Goal: Task Accomplishment & Management: Complete application form

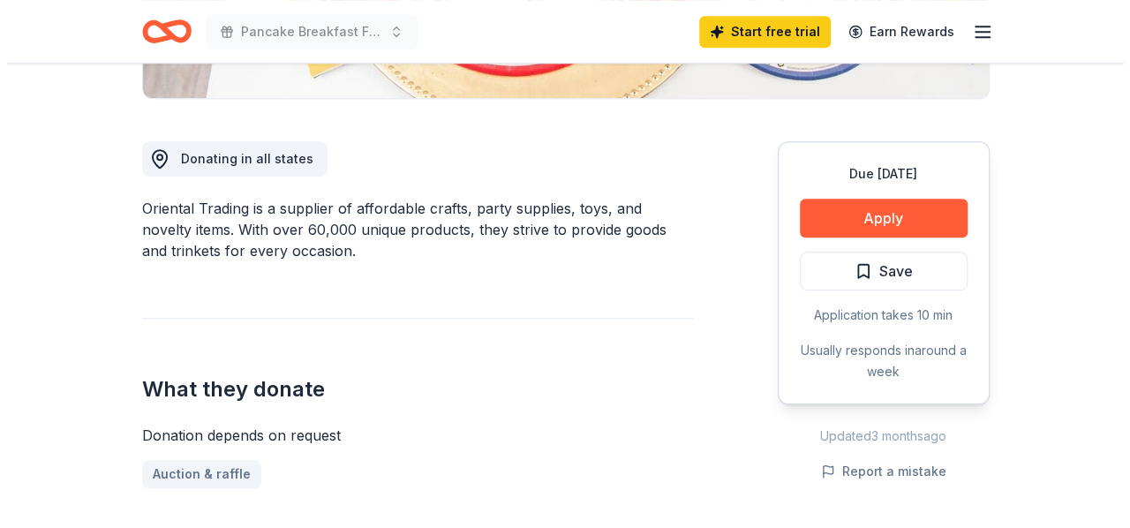
scroll to position [441, 0]
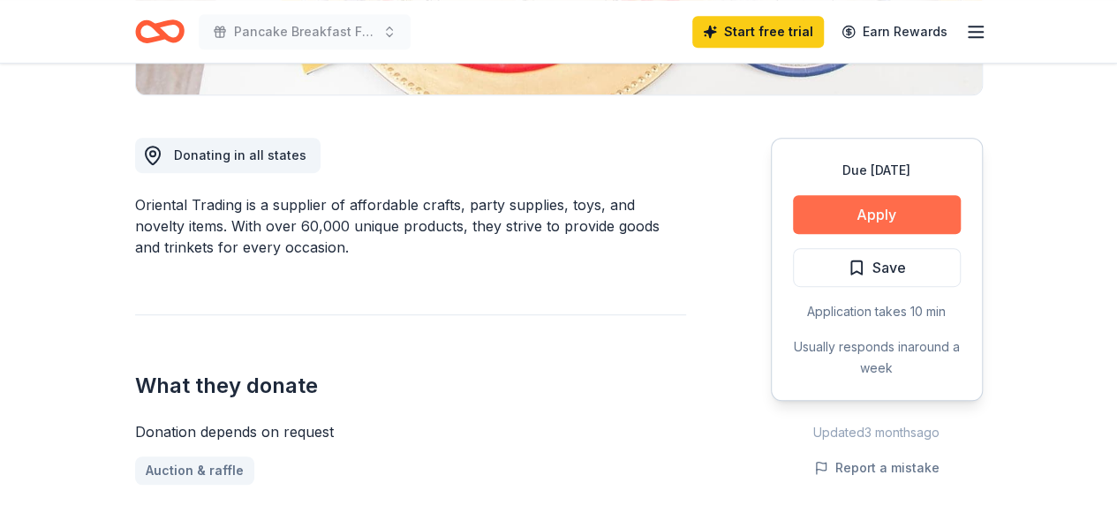
click at [870, 216] on button "Apply" at bounding box center [877, 214] width 168 height 39
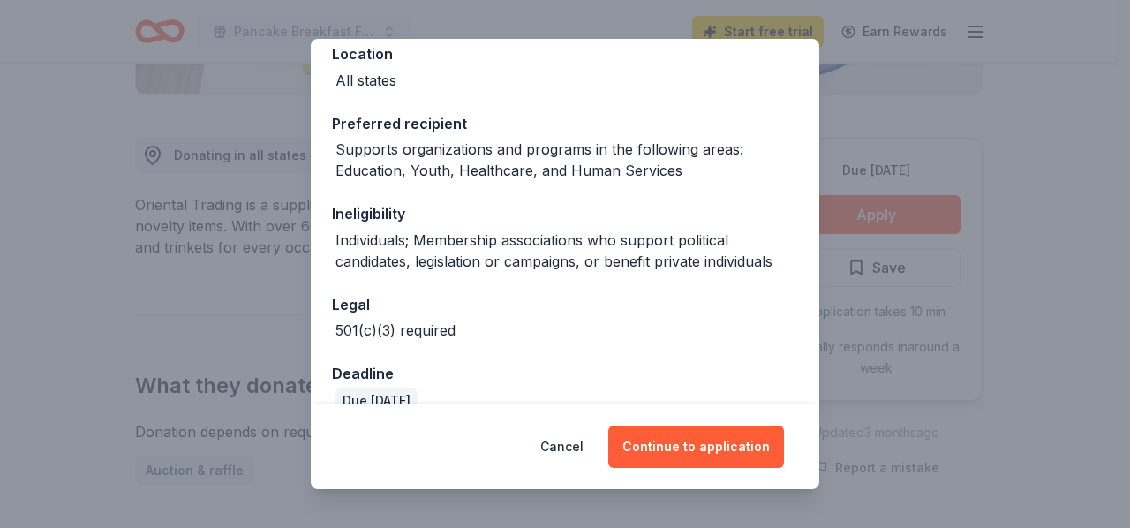
scroll to position [238, 0]
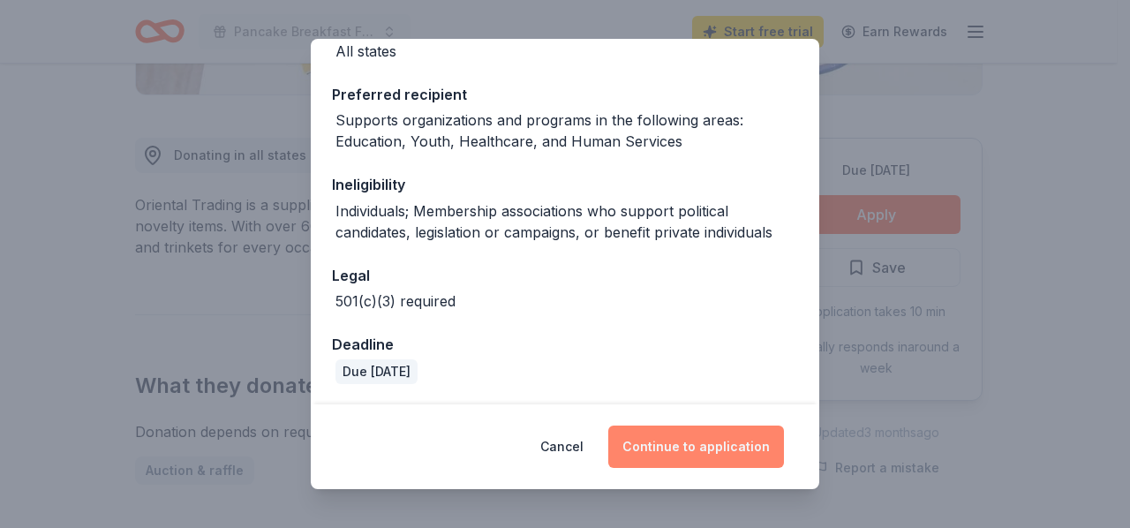
click at [708, 444] on button "Continue to application" at bounding box center [696, 446] width 176 height 42
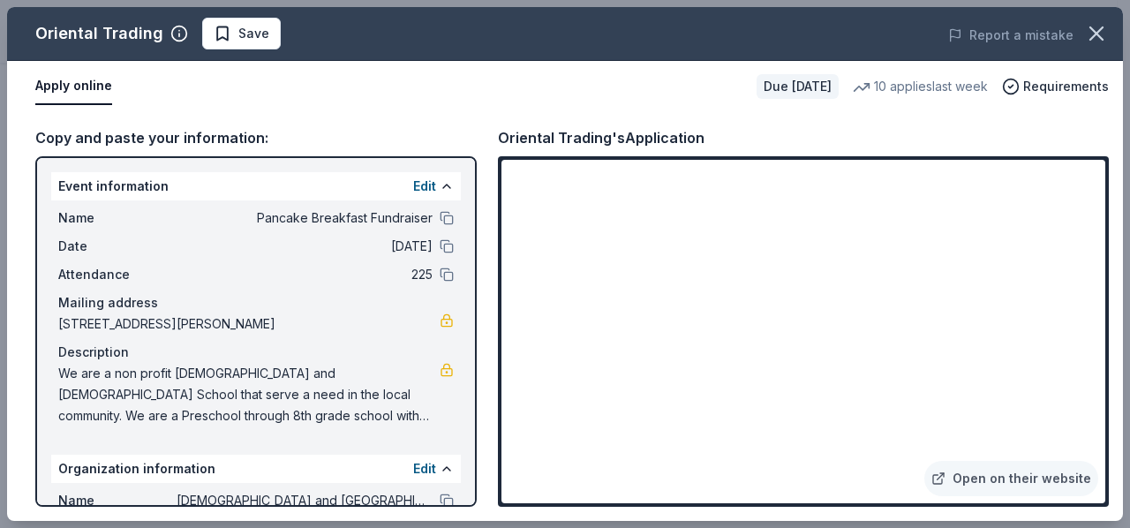
click at [457, 237] on div "Event information Edit Name Pancake Breakfast Fundraiser Date [DATE] Attendance…" at bounding box center [255, 331] width 441 height 350
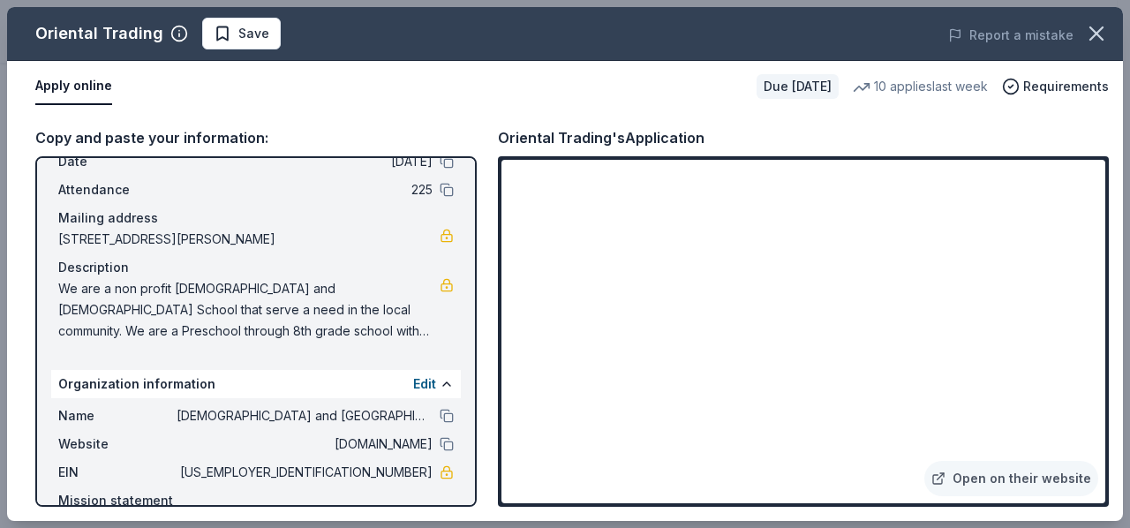
scroll to position [154, 0]
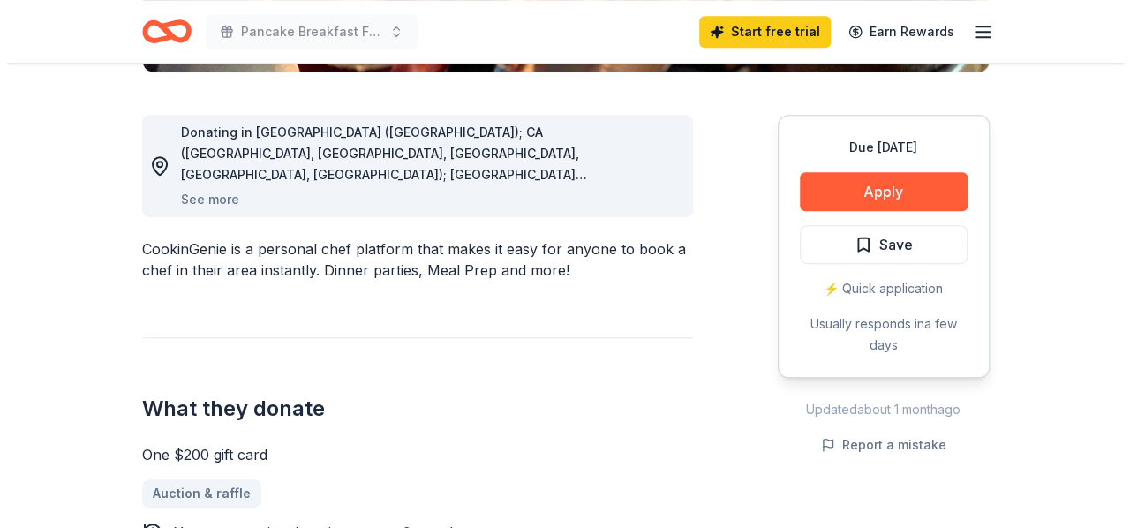
scroll to position [353, 0]
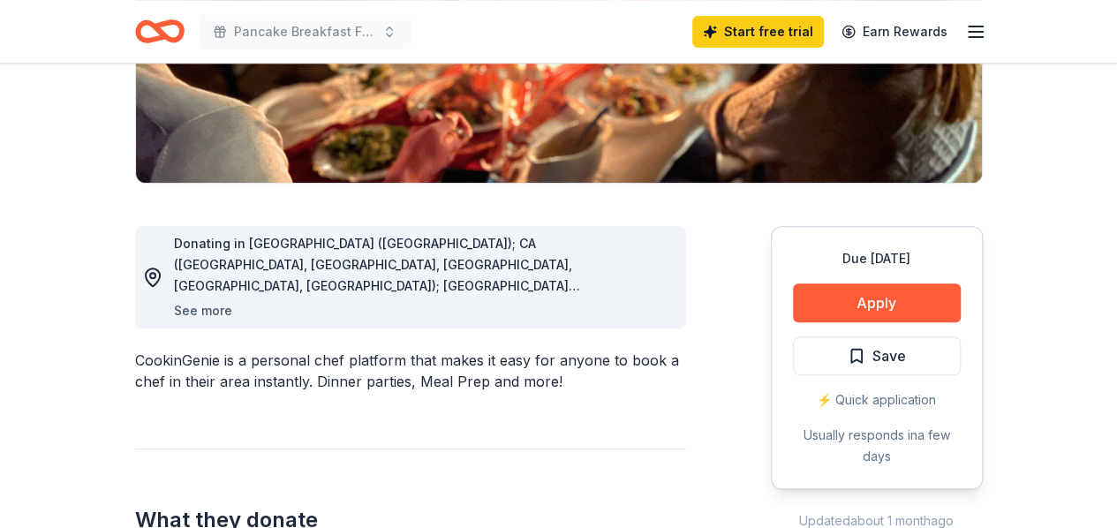
click at [200, 312] on button "See more" at bounding box center [203, 310] width 58 height 21
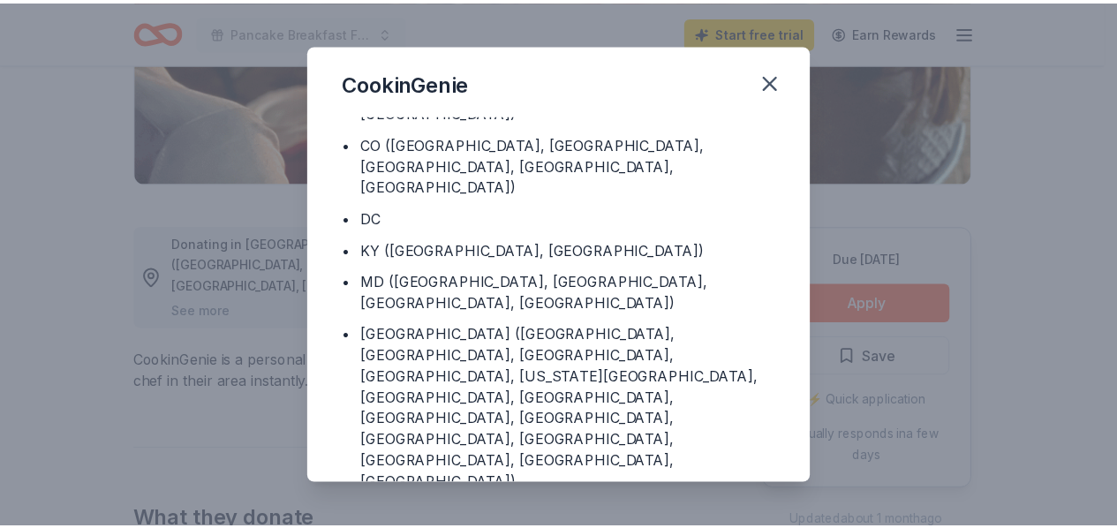
scroll to position [0, 0]
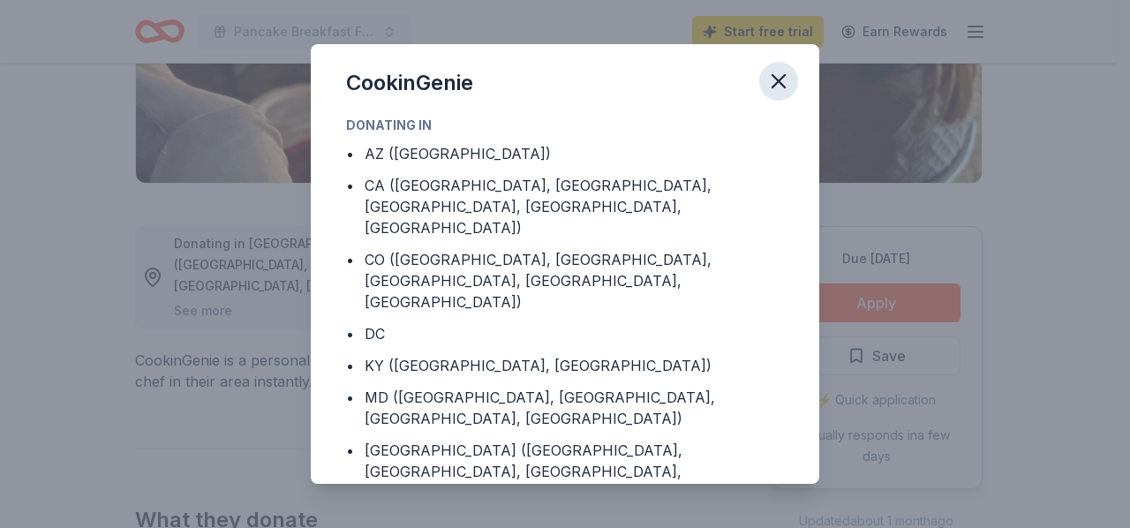
click at [777, 87] on icon "button" at bounding box center [778, 81] width 25 height 25
